Goal: Task Accomplishment & Management: Use online tool/utility

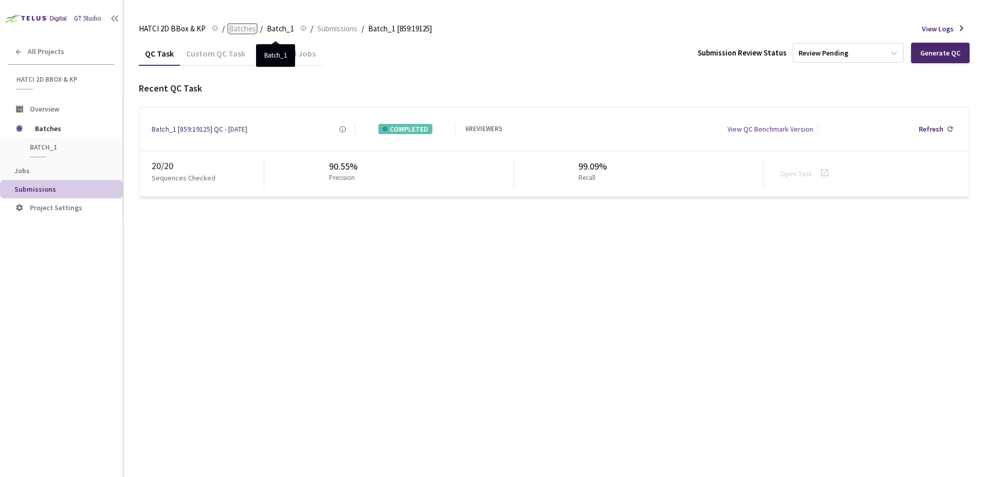
click at [237, 28] on span "Batches" at bounding box center [242, 29] width 27 height 12
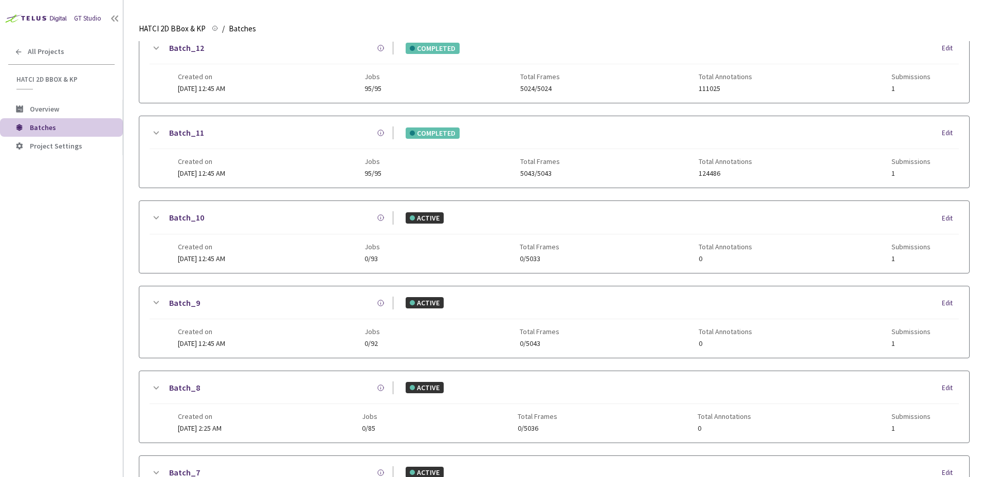
scroll to position [494, 0]
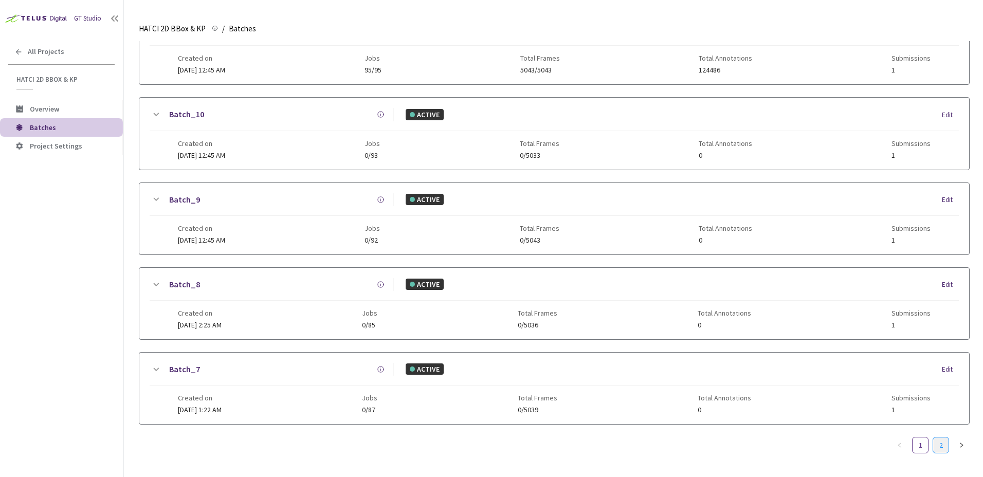
click at [946, 439] on link "2" at bounding box center [940, 444] width 15 height 15
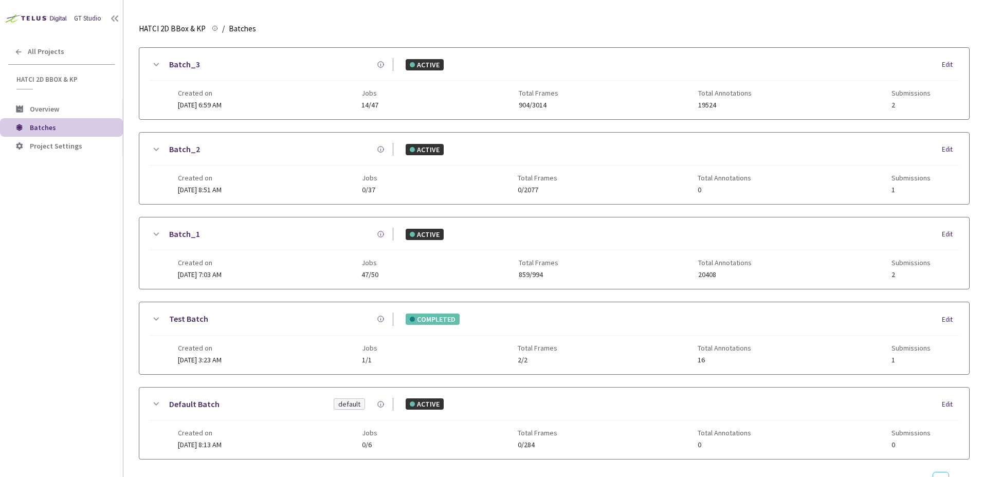
scroll to position [265, 0]
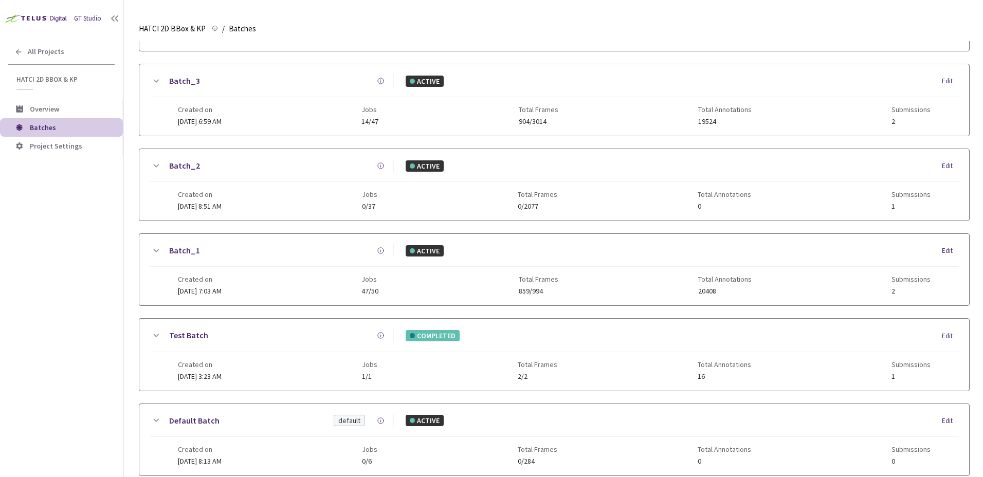
drag, startPoint x: 146, startPoint y: 248, endPoint x: 149, endPoint y: 255, distance: 8.3
click at [146, 248] on div "Batch_1 ACTIVE Edit Created on [DATE] 7:03 AM Jobs 47/50 Total Frames 859/994 T…" at bounding box center [554, 269] width 830 height 71
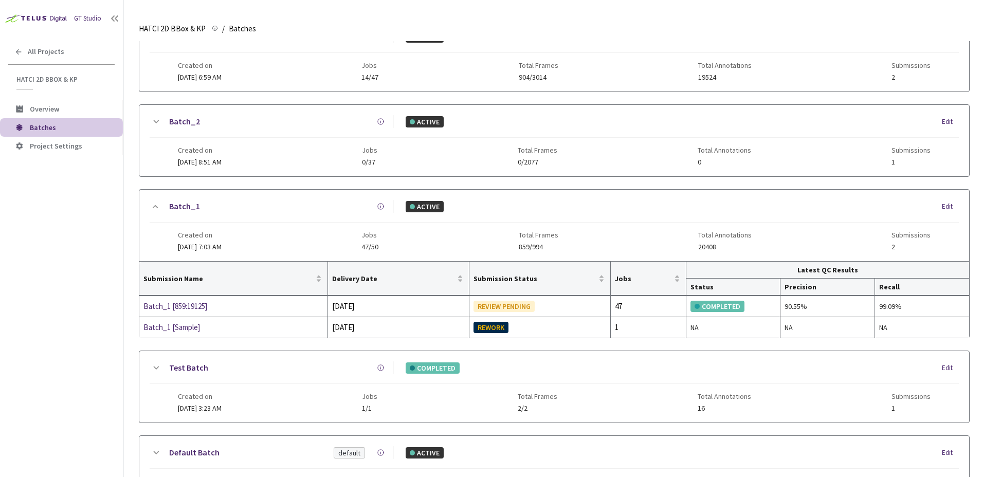
scroll to position [368, 0]
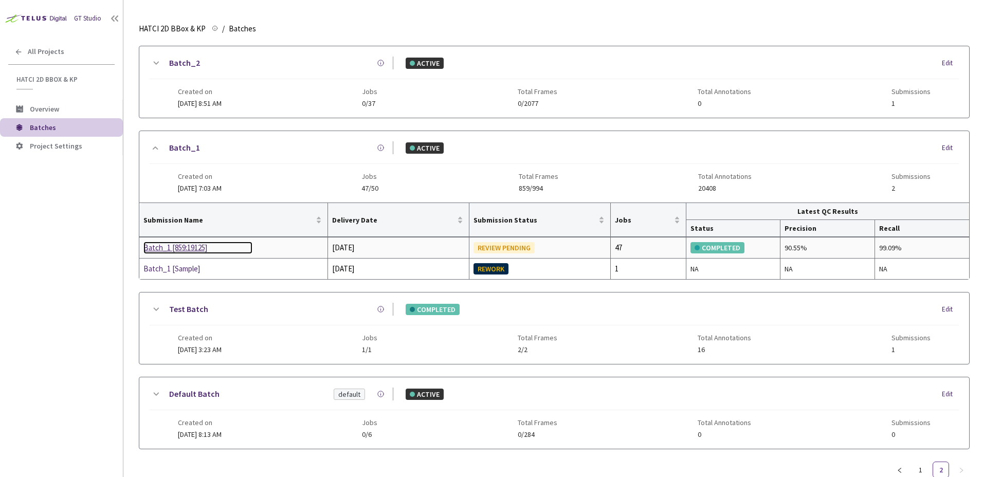
click at [200, 244] on div "Batch_1 [859:19125]" at bounding box center [197, 248] width 109 height 12
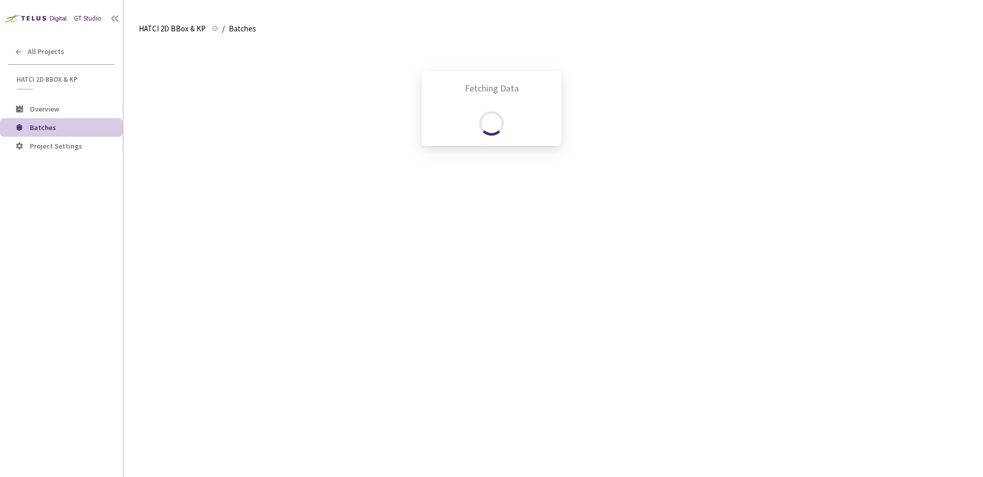
scroll to position [324, 0]
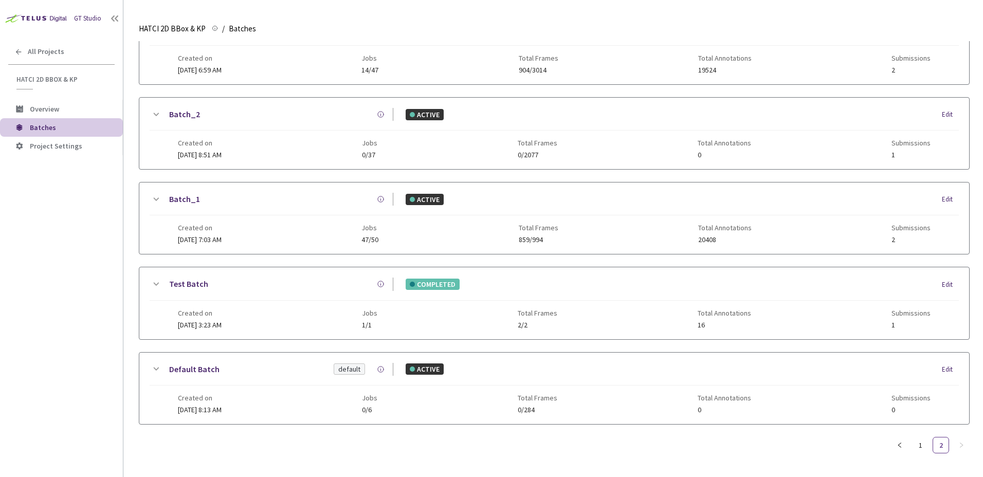
click at [156, 193] on icon at bounding box center [156, 199] width 12 height 12
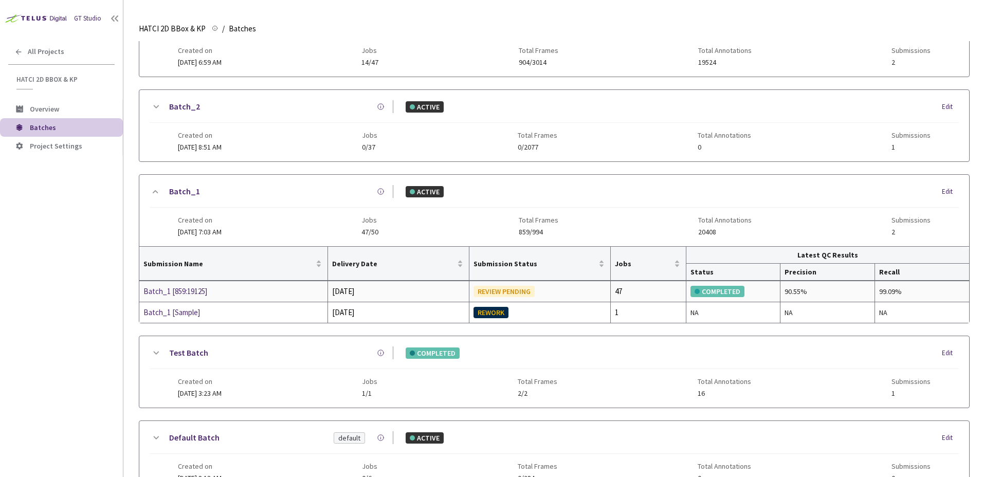
drag, startPoint x: 337, startPoint y: 291, endPoint x: 366, endPoint y: 292, distance: 29.3
click at [366, 292] on div "[DATE]" at bounding box center [398, 291] width 133 height 12
click at [170, 292] on div "Batch_1 [859:19125]" at bounding box center [197, 291] width 109 height 12
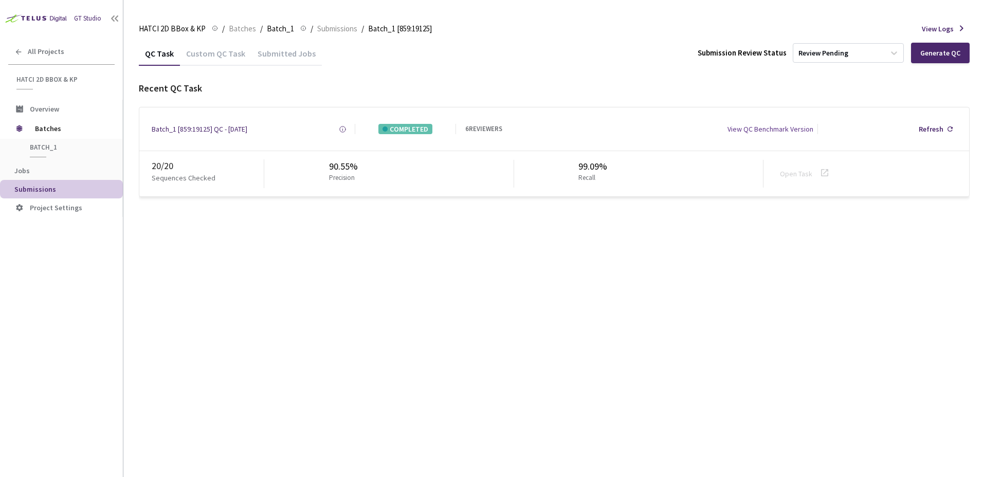
click at [740, 250] on div "QC Task Custom QC Task Submitted Jobs Submission Review Status Review Pending G…" at bounding box center [554, 259] width 831 height 436
click at [684, 272] on div "QC Task Custom QC Task Submitted Jobs Submission Review Status Review Pending G…" at bounding box center [554, 259] width 831 height 436
click at [928, 62] on div "Generate QC" at bounding box center [940, 53] width 59 height 21
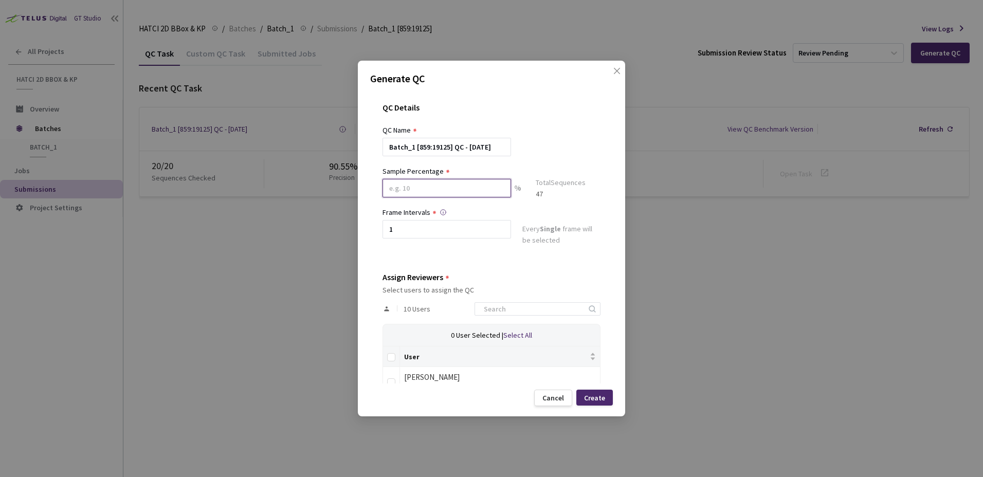
click at [480, 192] on input at bounding box center [446, 188] width 128 height 19
type input "42"
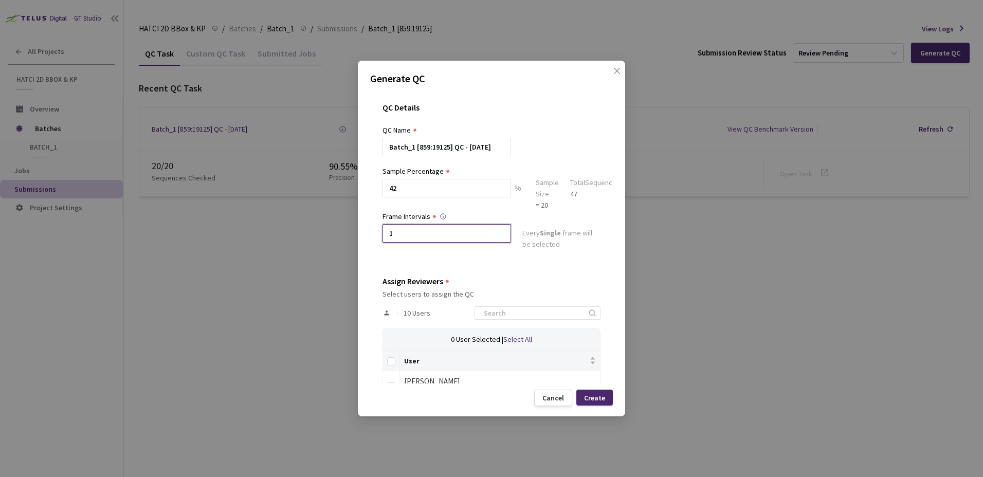
drag, startPoint x: 466, startPoint y: 235, endPoint x: 109, endPoint y: 222, distance: 356.9
click at [130, 222] on div "Generate QC QC Details QC Name Batch_1 [859:19125] QC - [DATE] Sample Percentag…" at bounding box center [491, 238] width 983 height 477
type input "2"
click at [591, 246] on div "Every 2nd frame will be selected" at bounding box center [561, 239] width 78 height 25
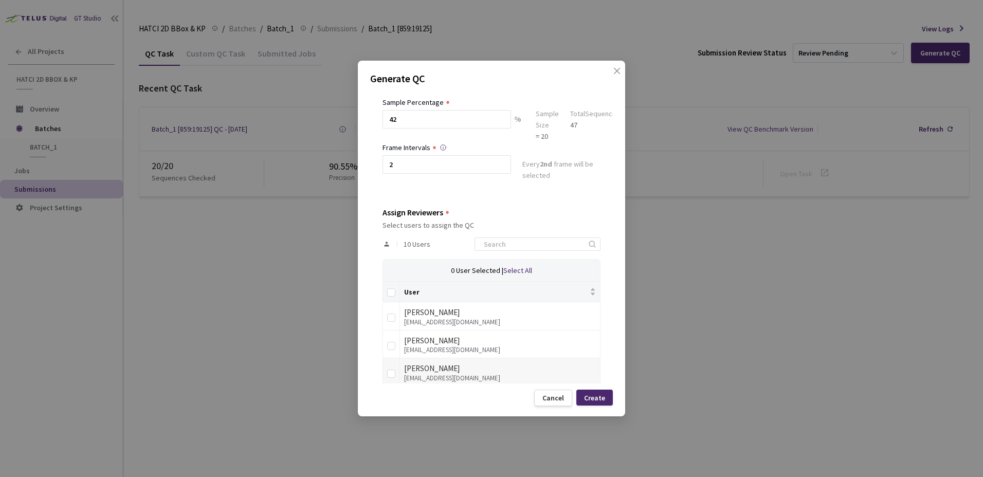
scroll to position [206, 0]
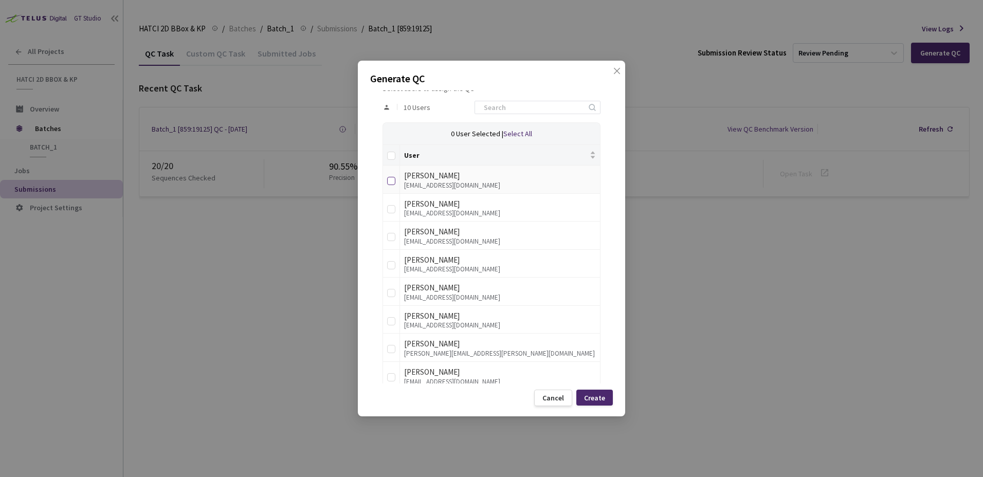
drag, startPoint x: 391, startPoint y: 182, endPoint x: 396, endPoint y: 216, distance: 34.2
click at [391, 186] on label at bounding box center [391, 179] width 8 height 14
click at [391, 185] on input "checkbox" at bounding box center [391, 181] width 8 height 8
checkbox input "true"
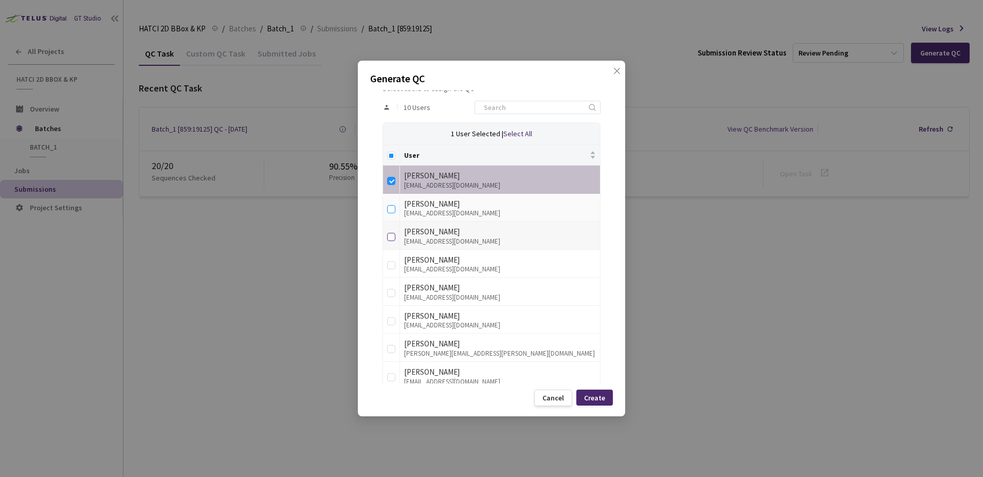
click at [391, 208] on input "checkbox" at bounding box center [391, 209] width 8 height 8
checkbox input "true"
click at [386, 263] on td at bounding box center [391, 264] width 17 height 28
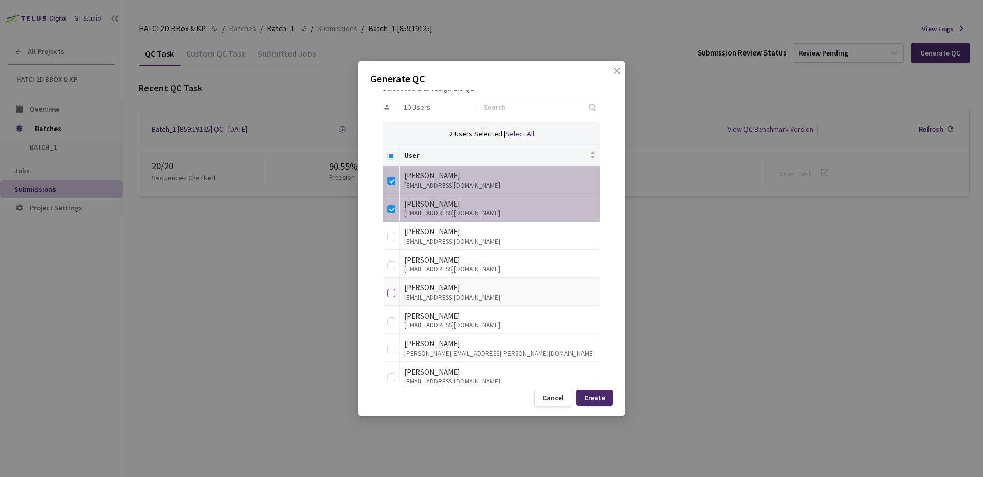
click at [394, 292] on input "checkbox" at bounding box center [391, 293] width 8 height 8
checkbox input "true"
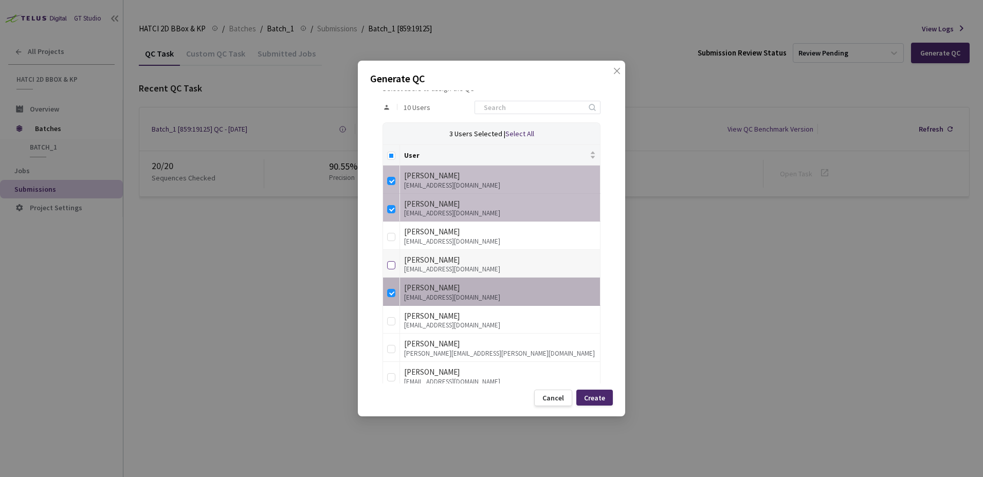
click at [393, 265] on input "checkbox" at bounding box center [391, 265] width 8 height 8
checkbox input "true"
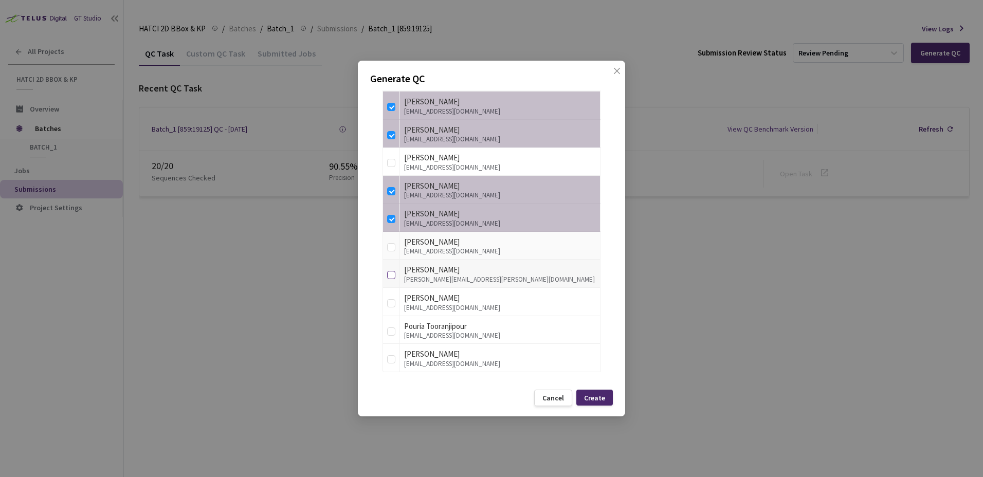
scroll to position [281, 0]
drag, startPoint x: 389, startPoint y: 302, endPoint x: 391, endPoint y: 312, distance: 10.4
click at [389, 302] on input "checkbox" at bounding box center [391, 302] width 8 height 8
checkbox input "true"
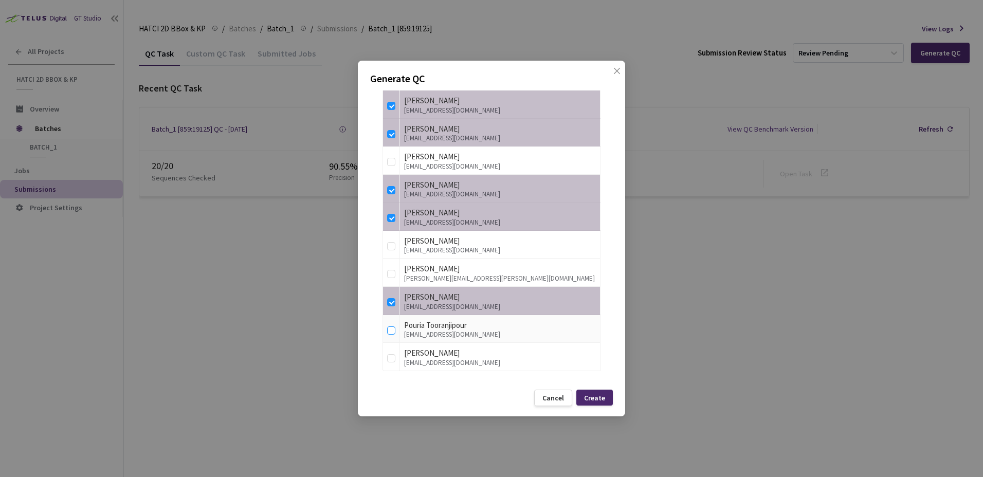
drag, startPoint x: 393, startPoint y: 329, endPoint x: 392, endPoint y: 340, distance: 10.8
click at [393, 330] on input "checkbox" at bounding box center [391, 330] width 8 height 8
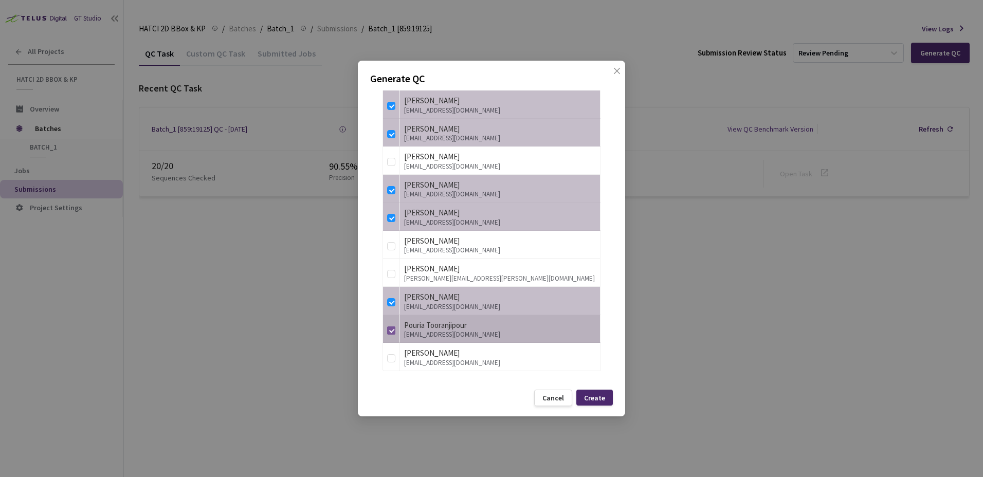
click at [391, 334] on input "checkbox" at bounding box center [391, 330] width 8 height 8
checkbox input "false"
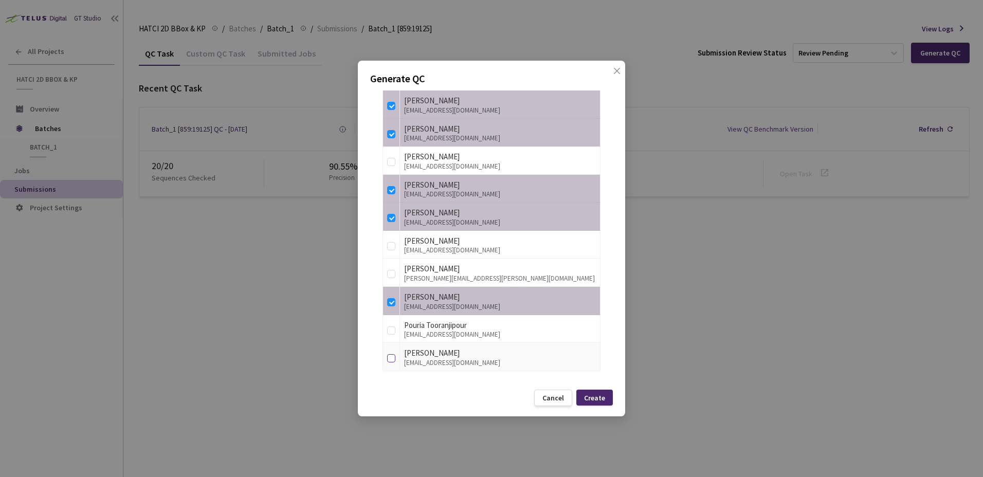
click at [393, 355] on input "checkbox" at bounding box center [391, 358] width 8 height 8
checkbox input "true"
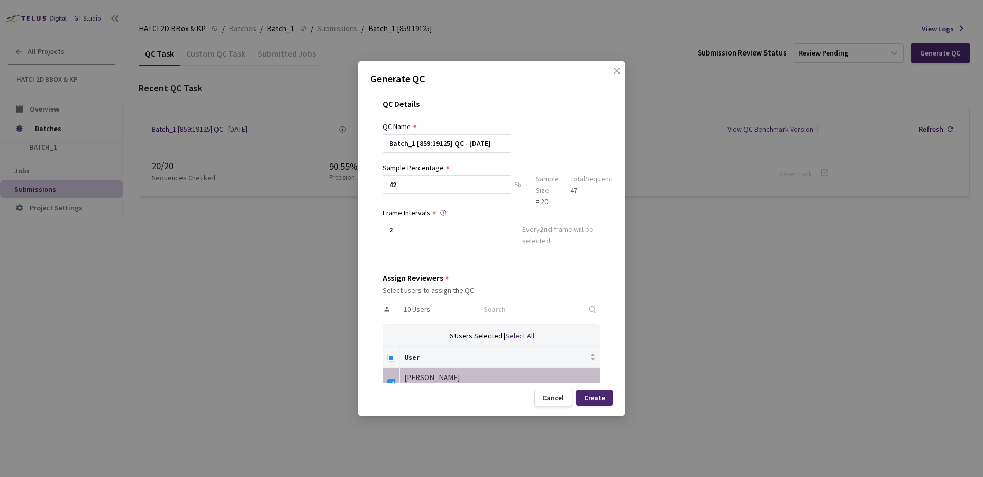
scroll to position [0, 0]
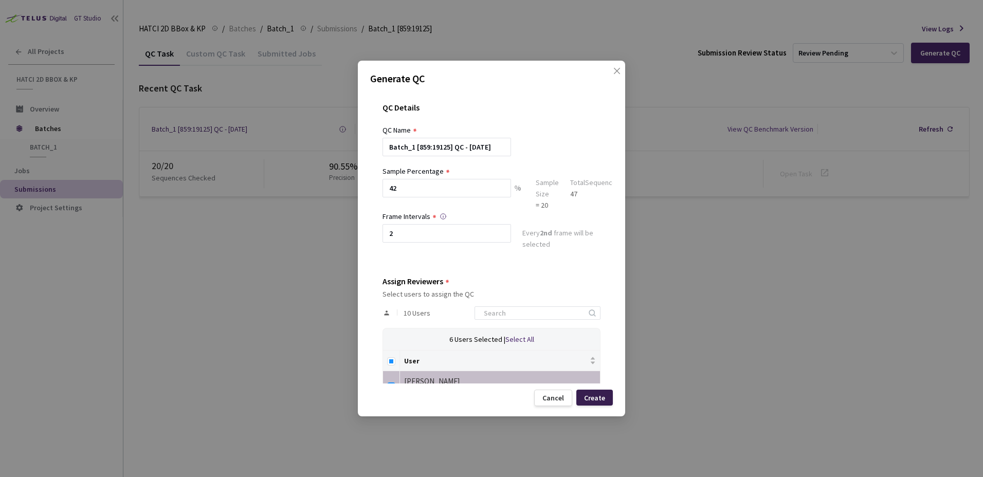
click at [603, 392] on div "Create" at bounding box center [594, 398] width 36 height 16
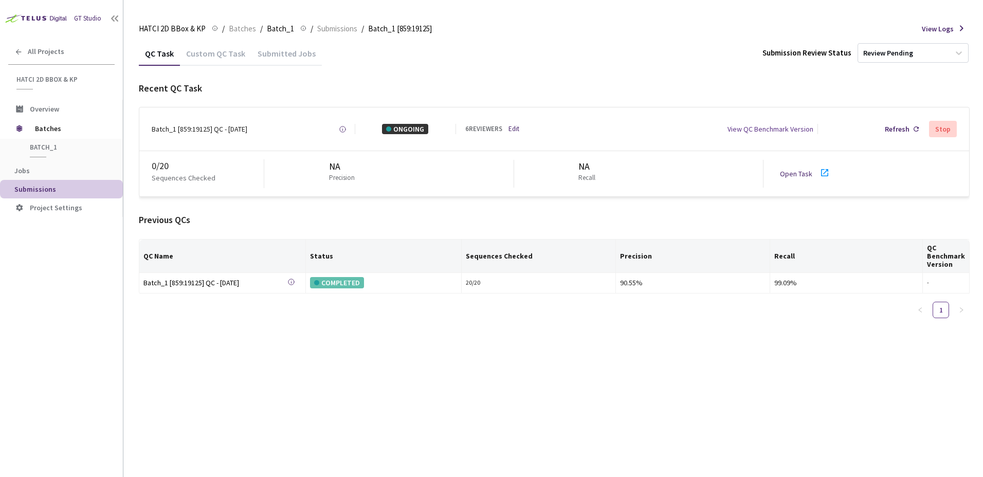
click at [351, 406] on div "QC Task Custom QC Task Submitted Jobs Submission Review Status Review Pending R…" at bounding box center [554, 259] width 831 height 436
drag, startPoint x: 748, startPoint y: 231, endPoint x: 574, endPoint y: 195, distance: 177.8
click at [737, 231] on div "Previous QCs QC Name Status Sequences Checked Precision Recall QC Benchmark Ver…" at bounding box center [554, 269] width 831 height 113
click at [783, 188] on div "0 / 20 Sequences Checked NA Precision NA Recall Open Task" at bounding box center [554, 173] width 830 height 45
click at [788, 177] on link "Open Task" at bounding box center [796, 173] width 32 height 9
